Goal: Check status: Check status

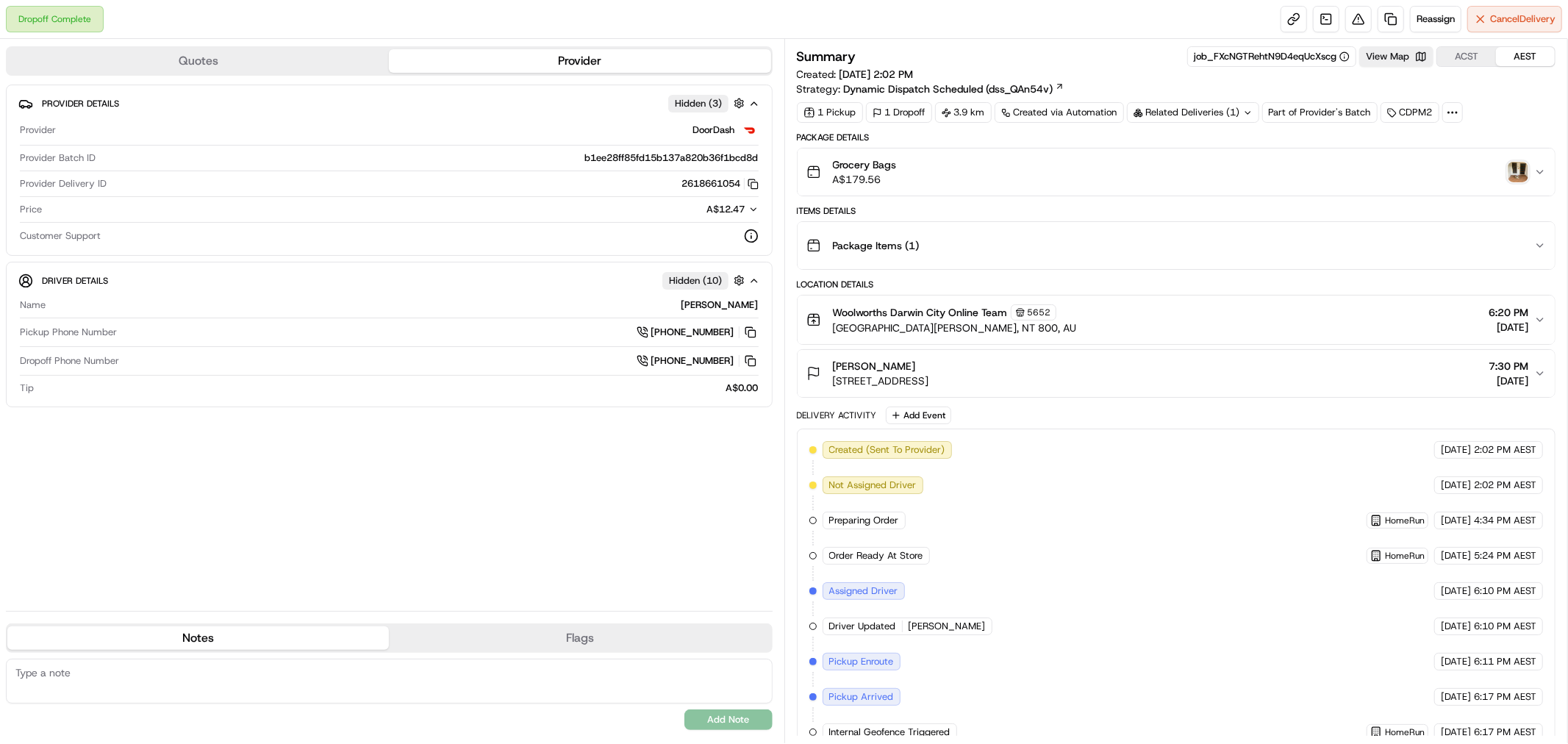
click at [1516, 165] on img "button" at bounding box center [1518, 172] width 21 height 21
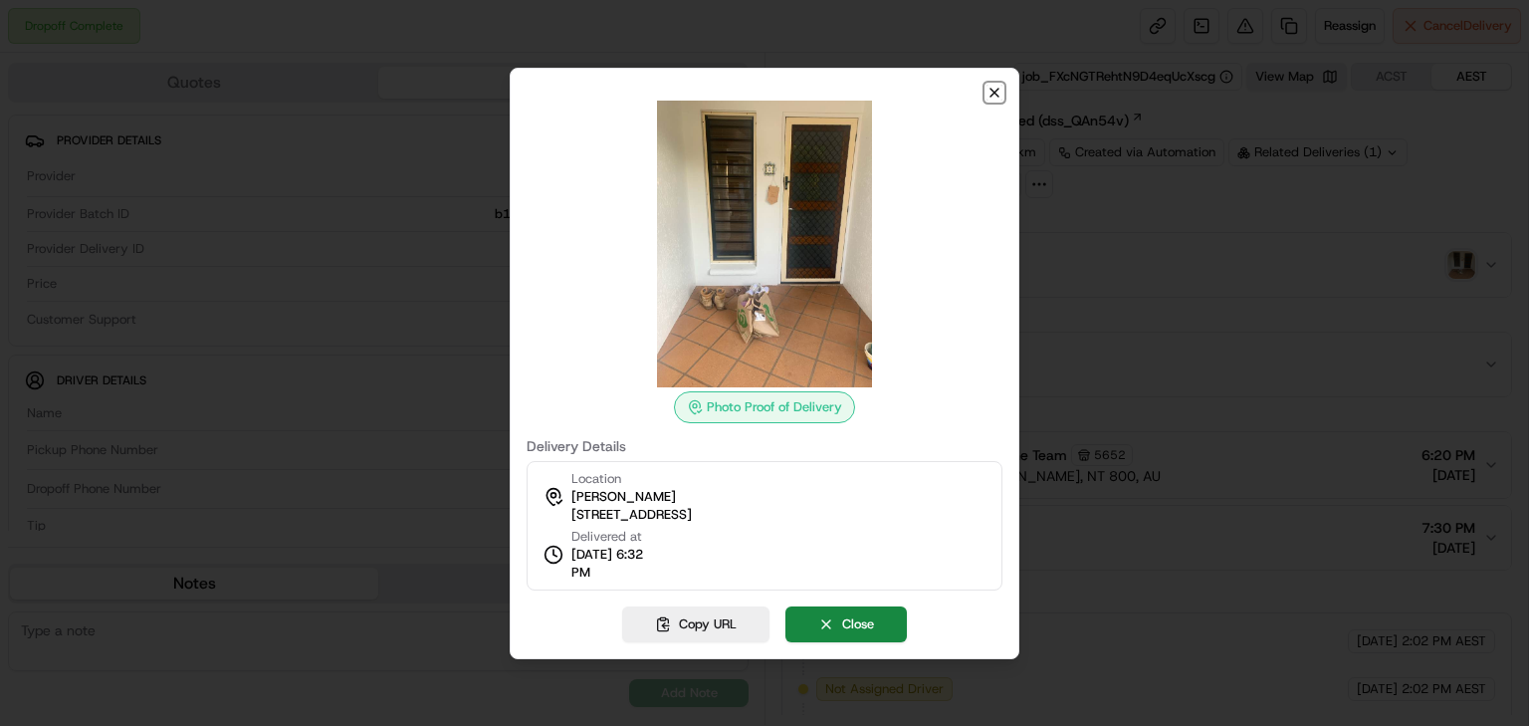
click at [1000, 90] on icon "button" at bounding box center [995, 93] width 16 height 16
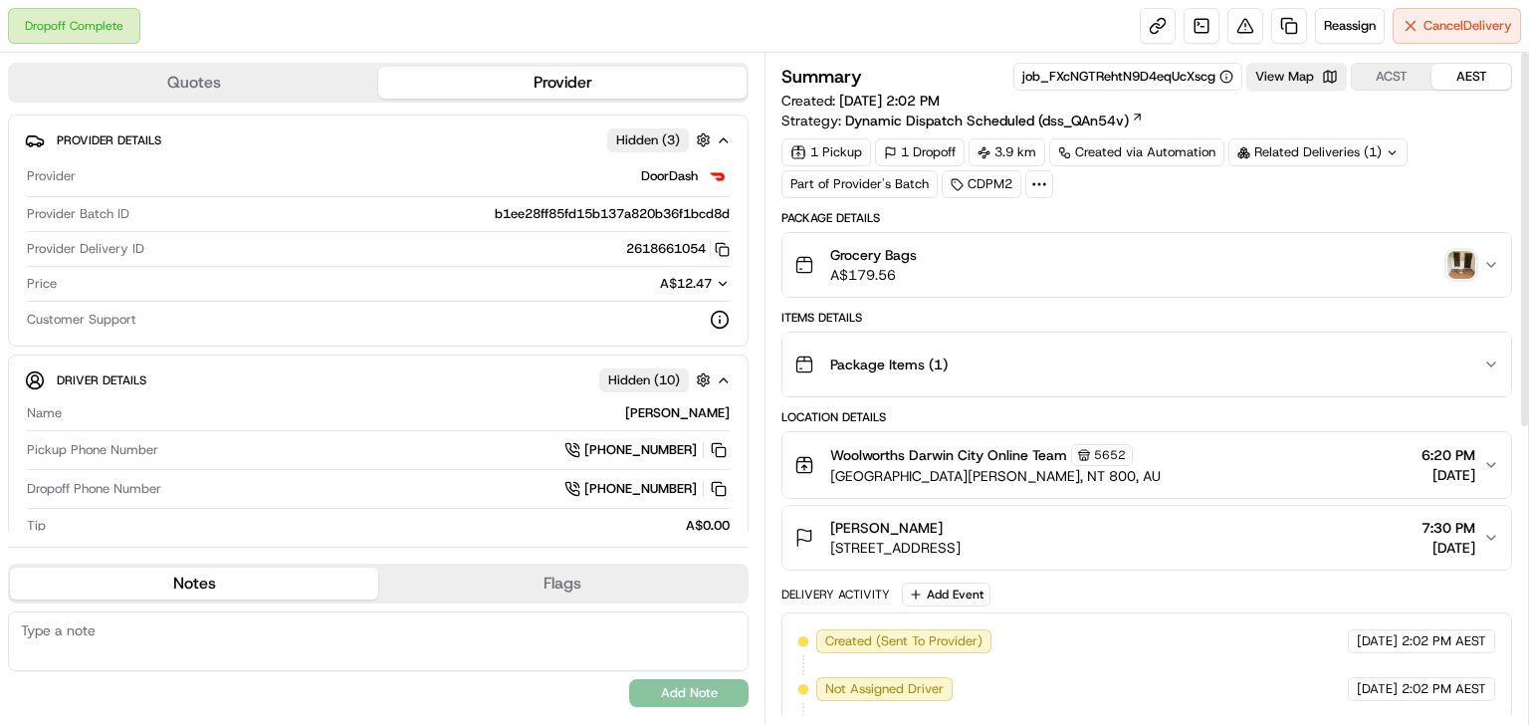
click at [1451, 266] on img "button" at bounding box center [1462, 265] width 28 height 28
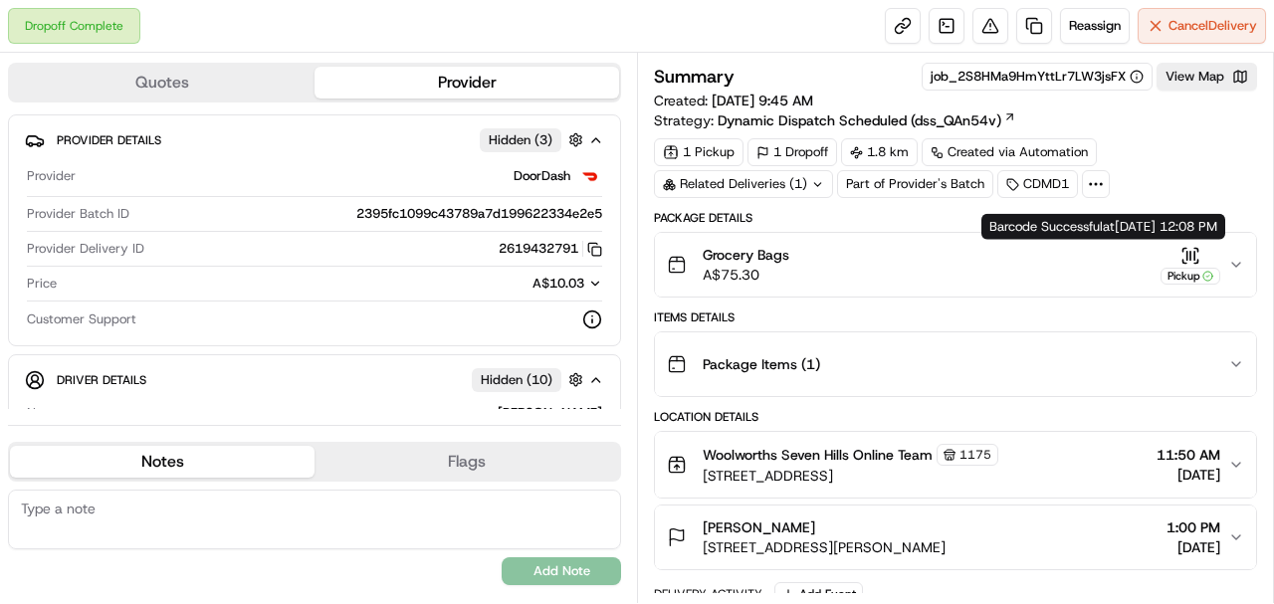
click at [381, 180] on div "Pickup" at bounding box center [1191, 276] width 60 height 17
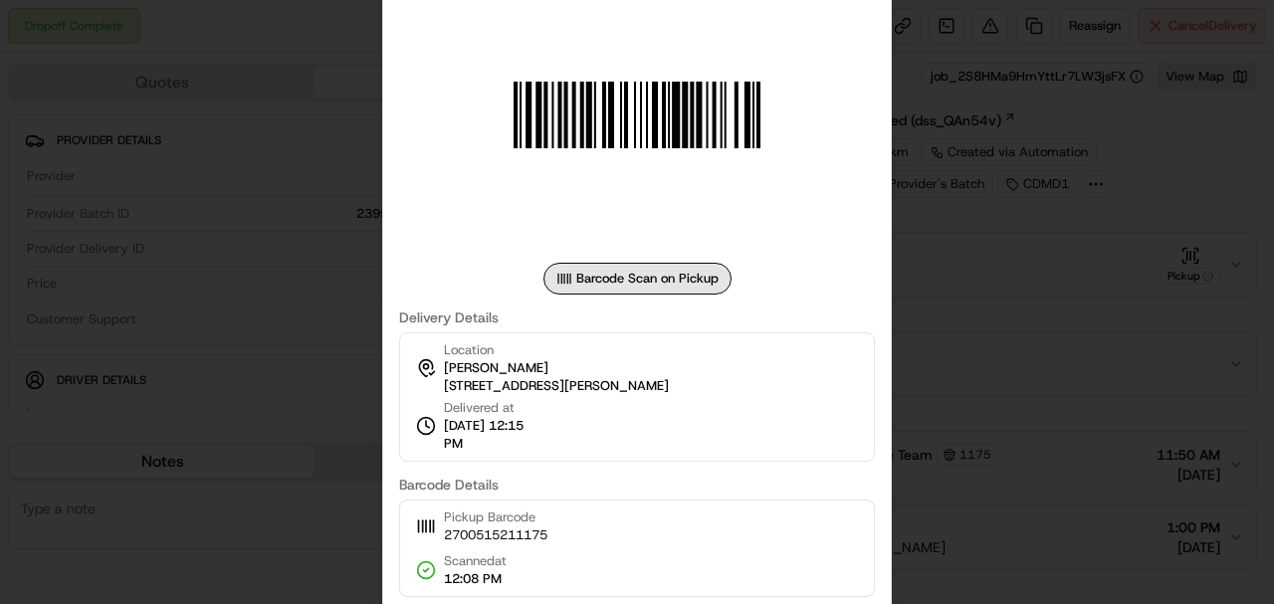
click at [381, 180] on div at bounding box center [637, 302] width 1274 height 604
